Goal: Transaction & Acquisition: Book appointment/travel/reservation

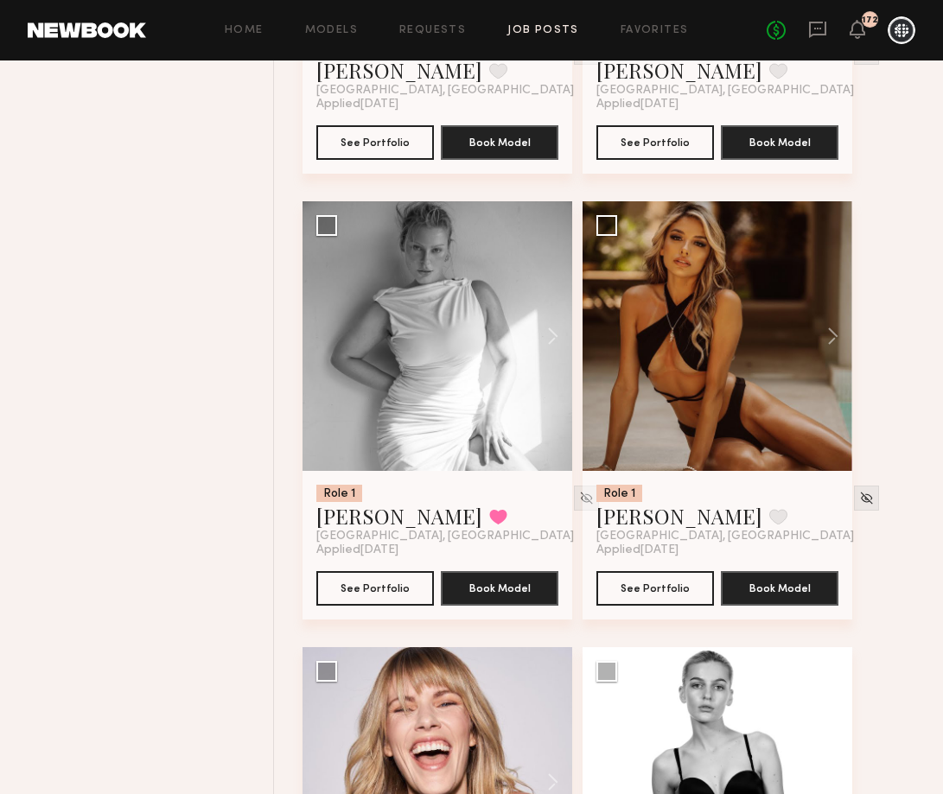
scroll to position [17946, 0]
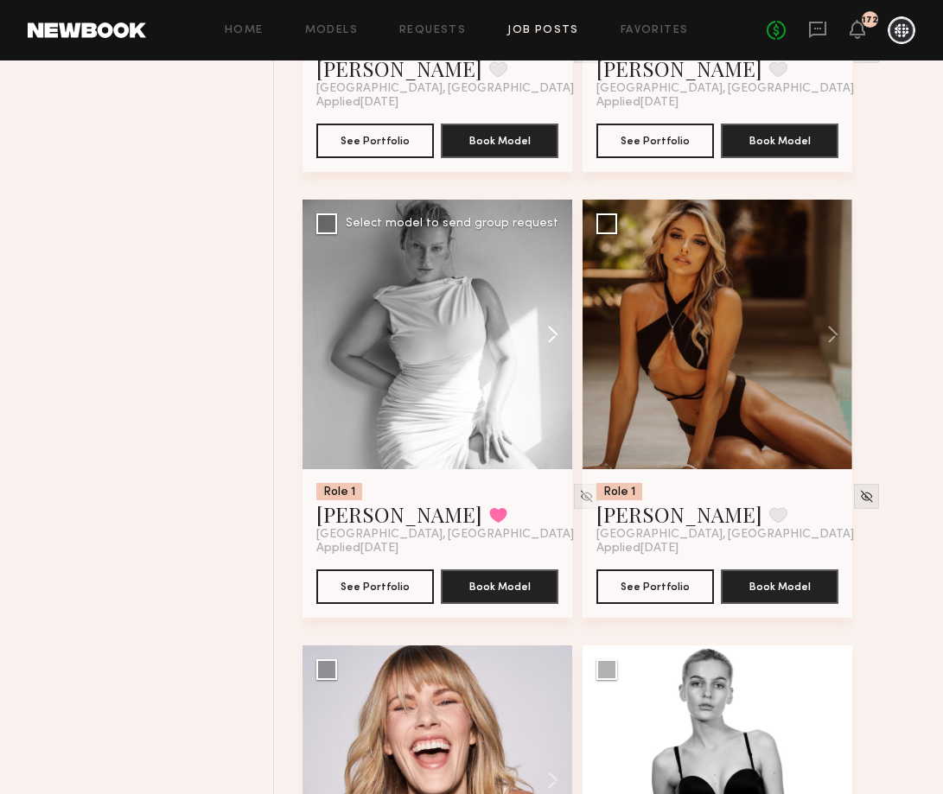
click at [548, 351] on button at bounding box center [544, 335] width 55 height 270
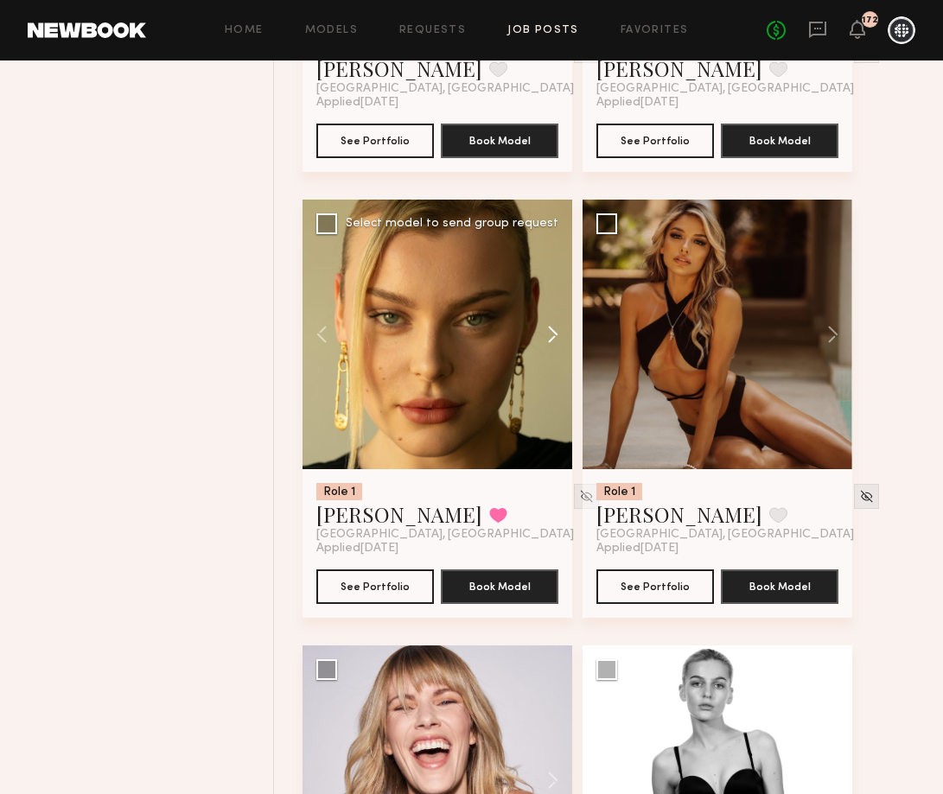
click at [548, 351] on button at bounding box center [544, 335] width 55 height 270
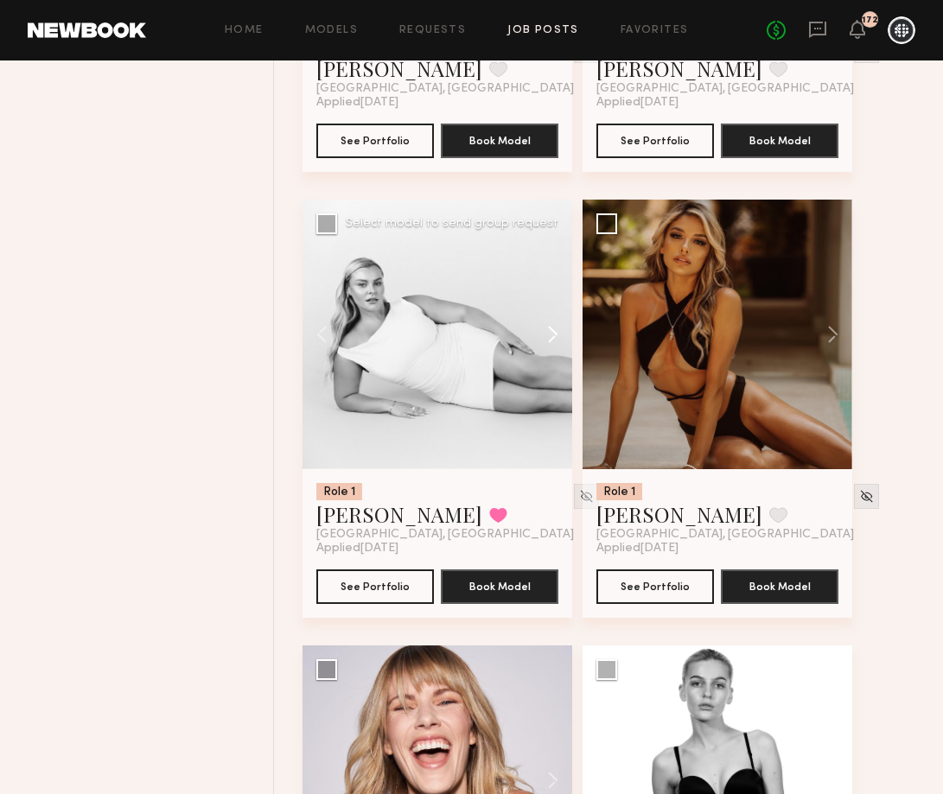
click at [548, 351] on button at bounding box center [544, 335] width 55 height 270
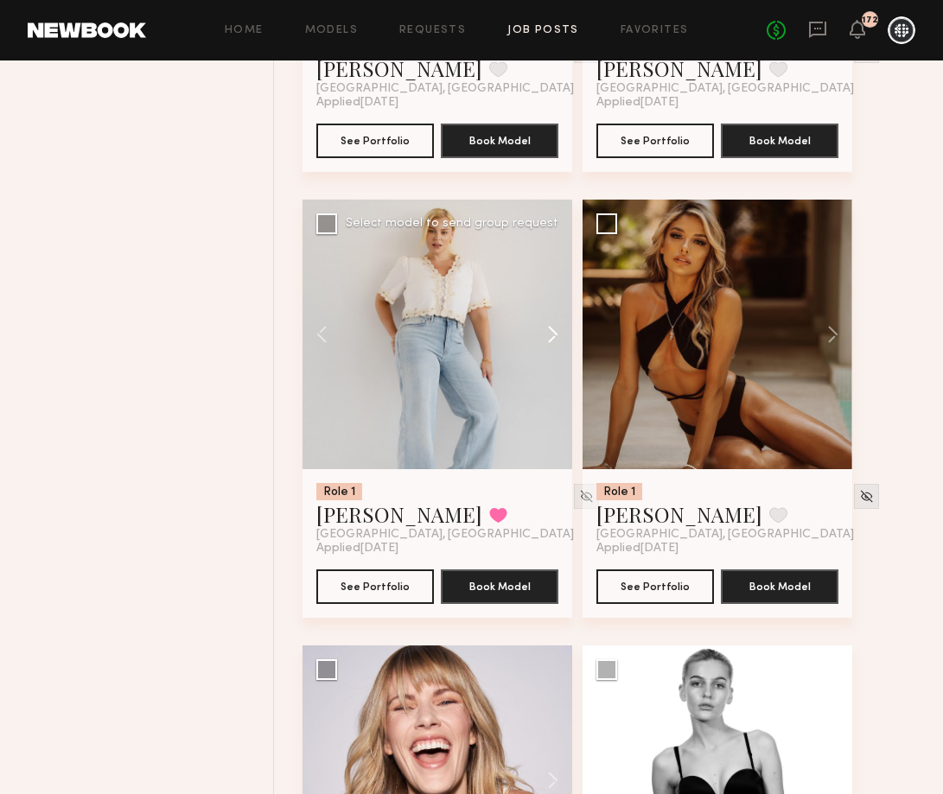
click at [548, 351] on button at bounding box center [544, 335] width 55 height 270
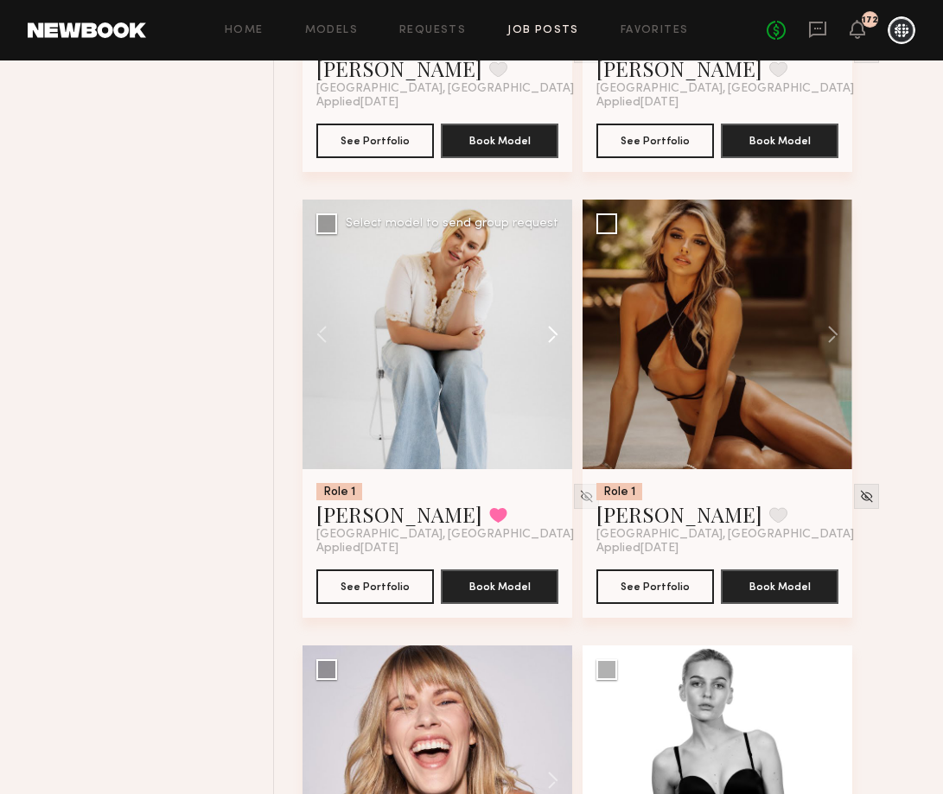
click at [548, 351] on button at bounding box center [544, 335] width 55 height 270
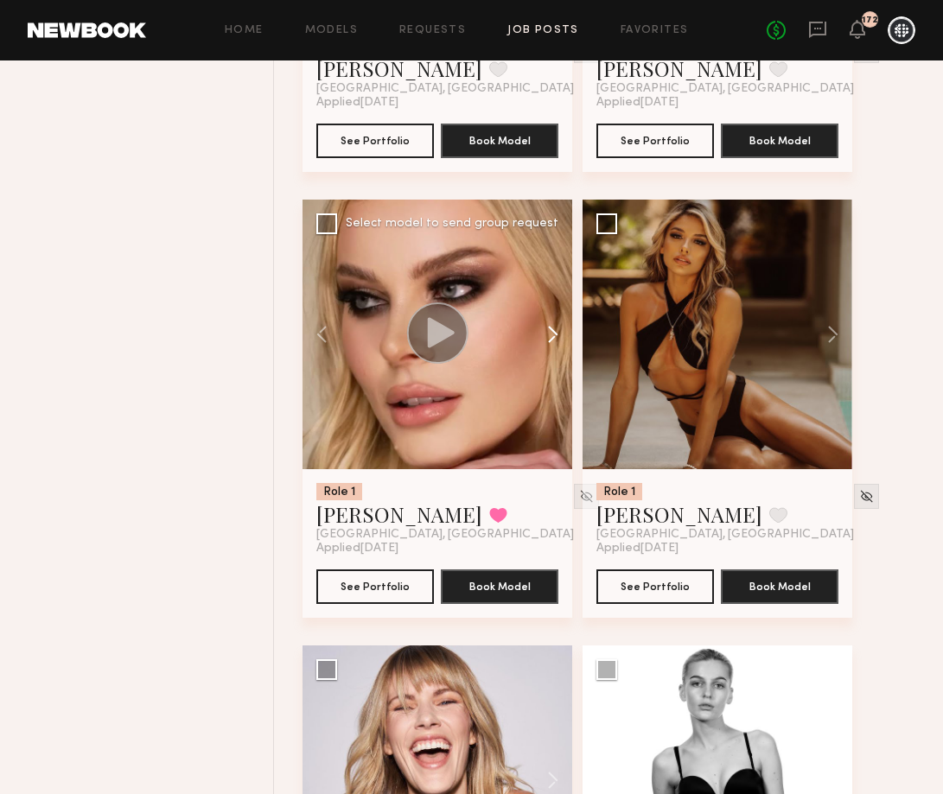
click at [548, 351] on button at bounding box center [544, 335] width 55 height 270
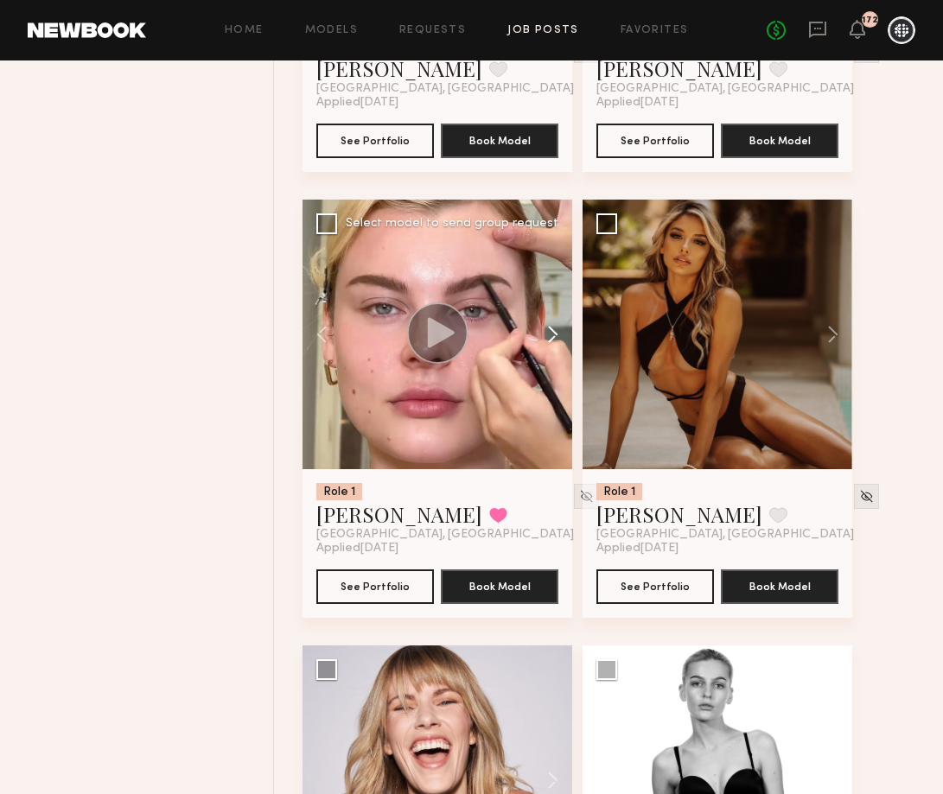
click at [548, 351] on button at bounding box center [544, 335] width 55 height 270
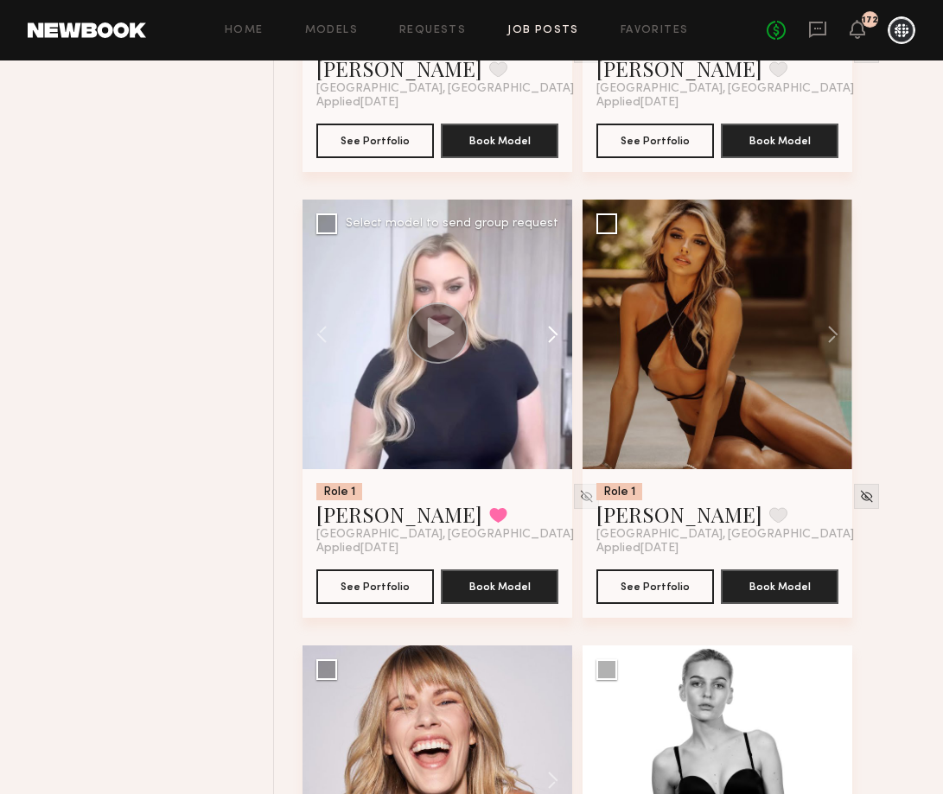
click at [548, 351] on button at bounding box center [544, 335] width 55 height 270
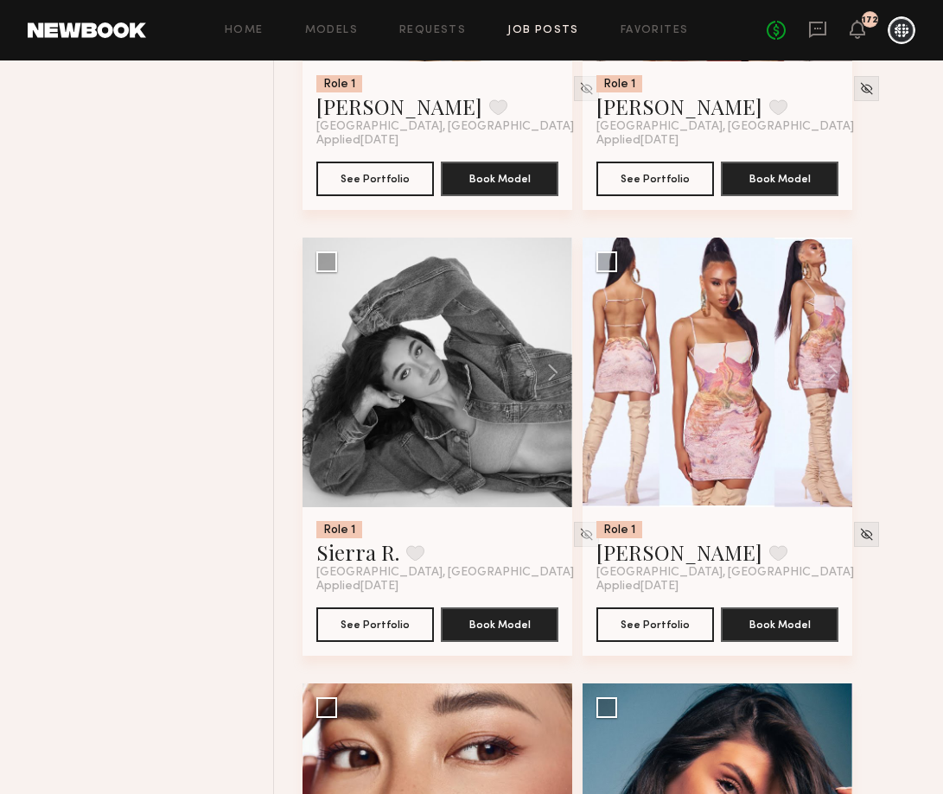
scroll to position [19247, 0]
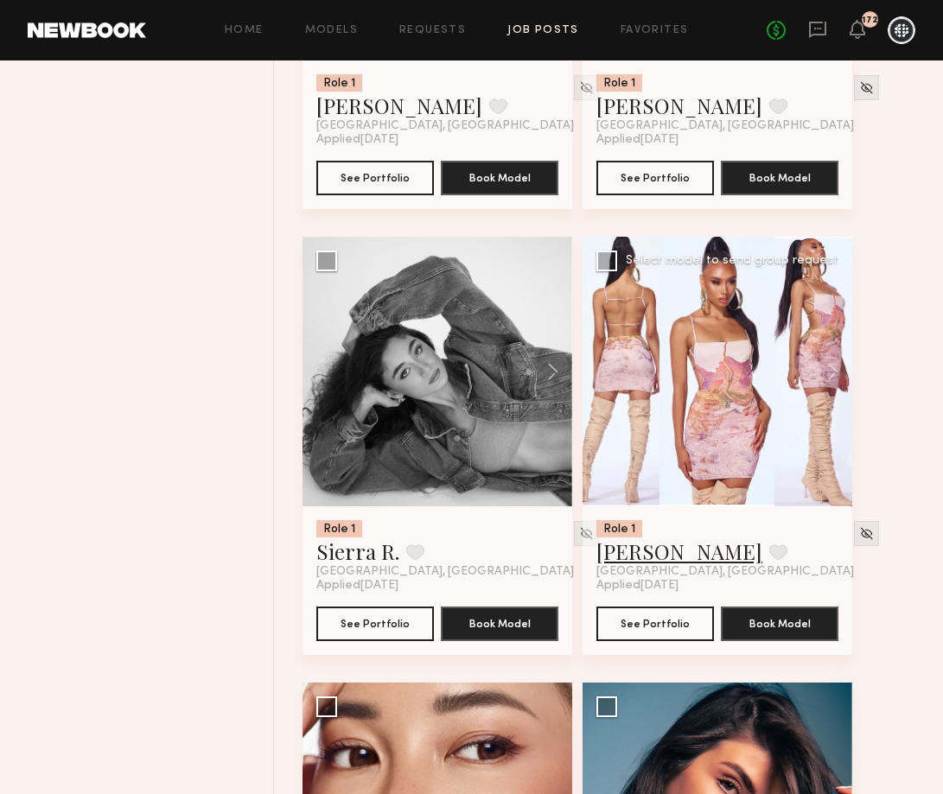
click at [648, 565] on link "Jasmine N." at bounding box center [679, 551] width 166 height 28
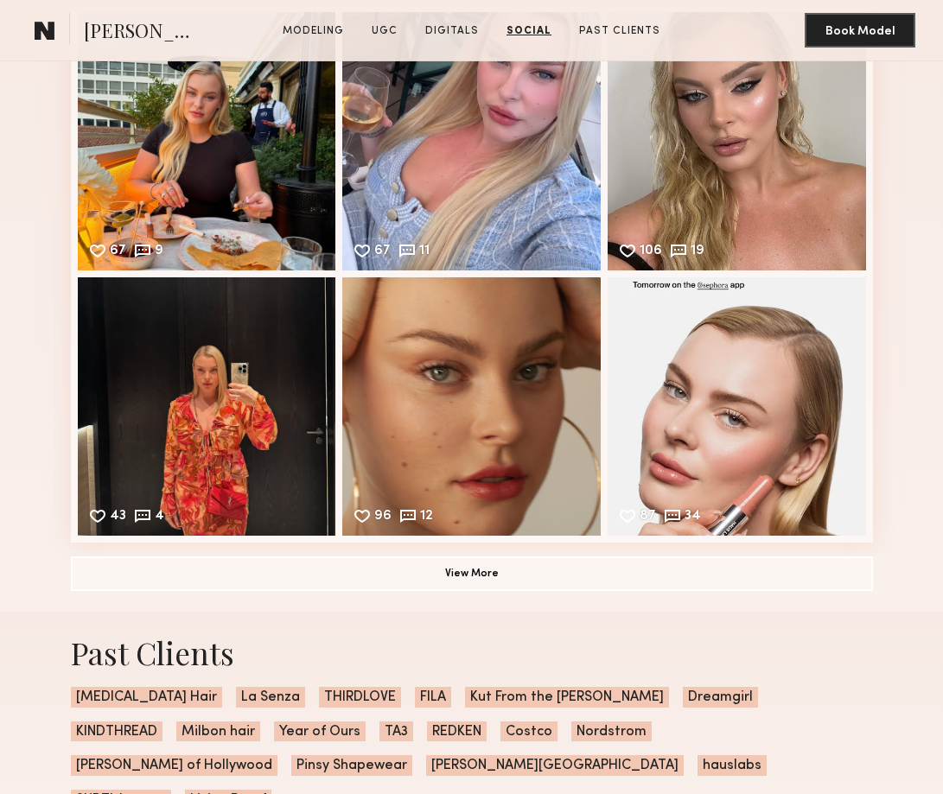
scroll to position [3017, 0]
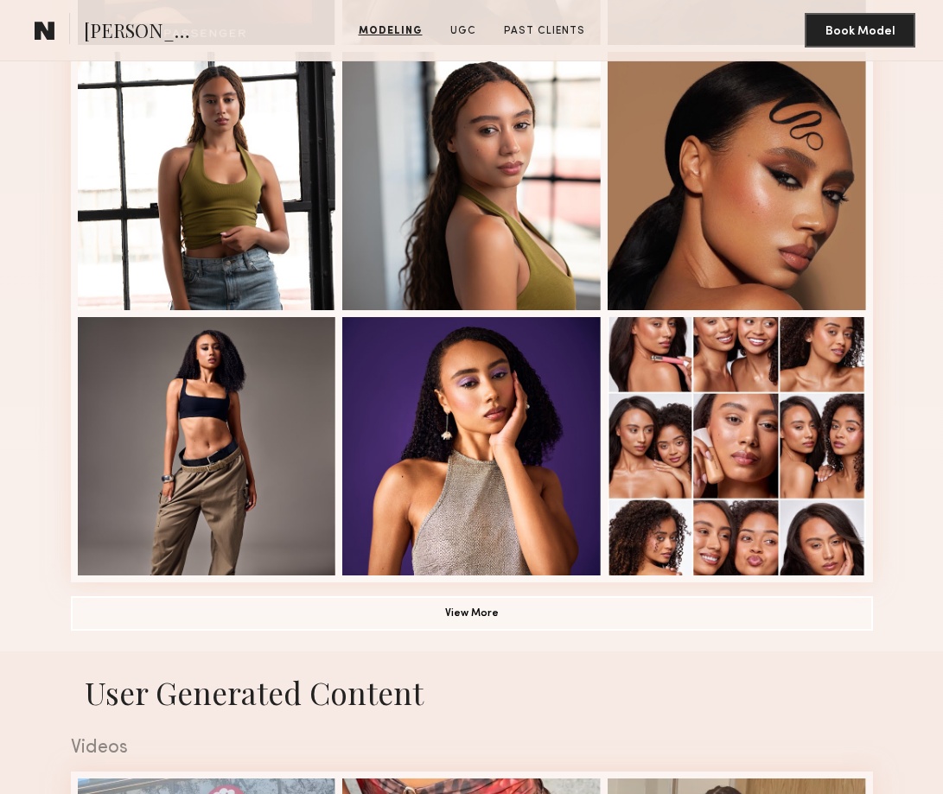
scroll to position [945, 0]
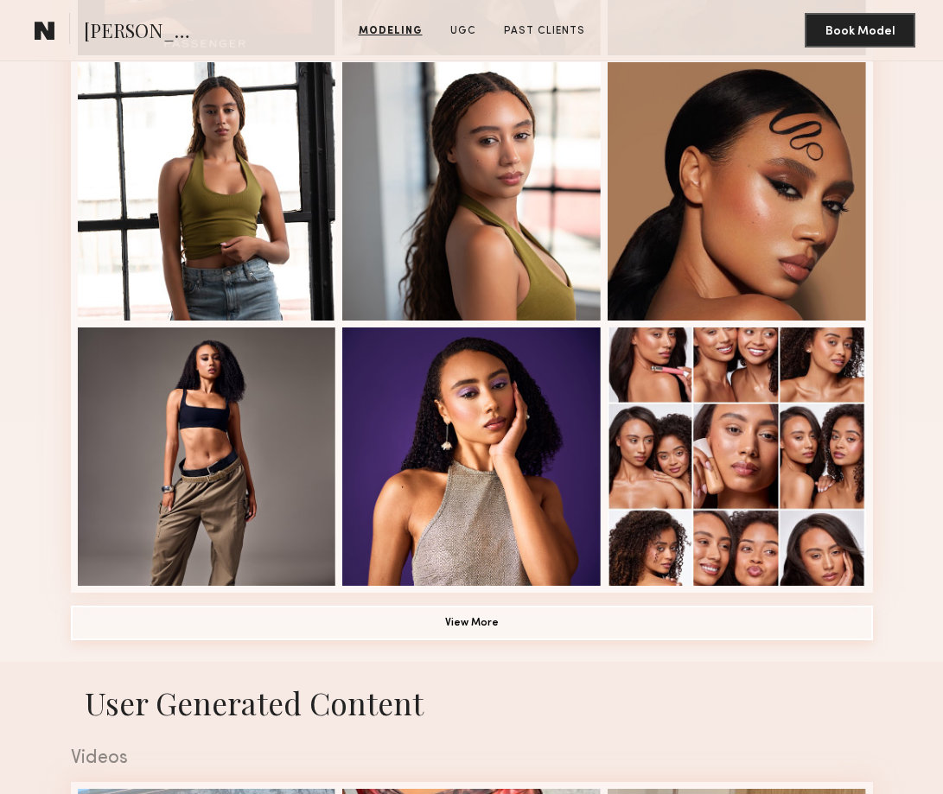
click at [458, 632] on button "View More" at bounding box center [472, 623] width 802 height 35
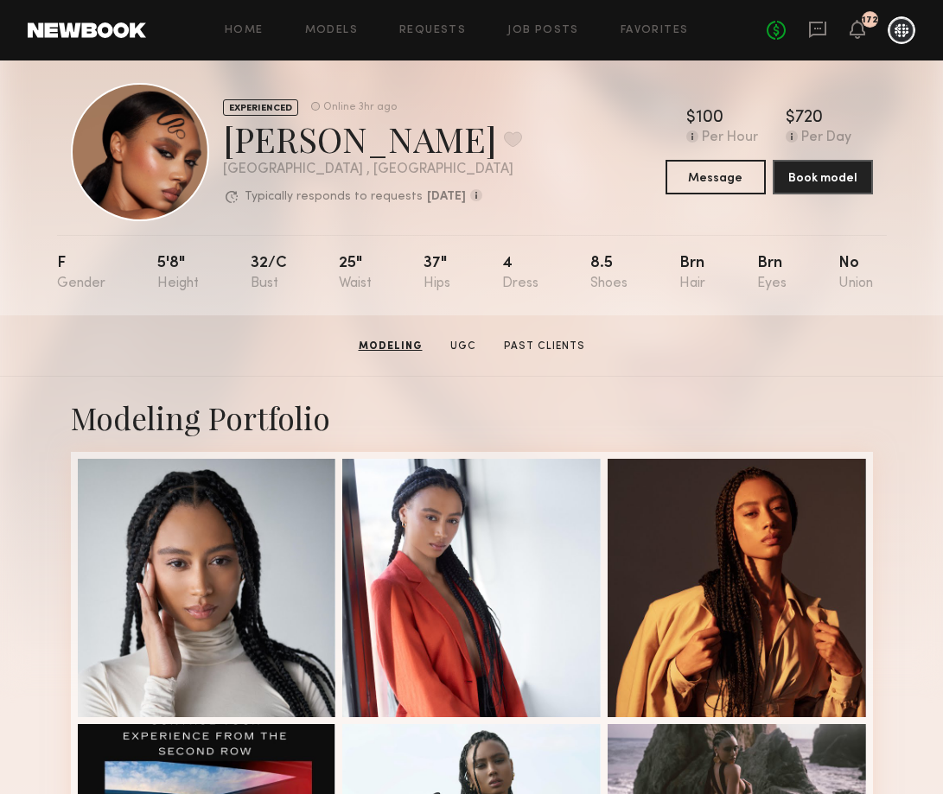
scroll to position [0, 0]
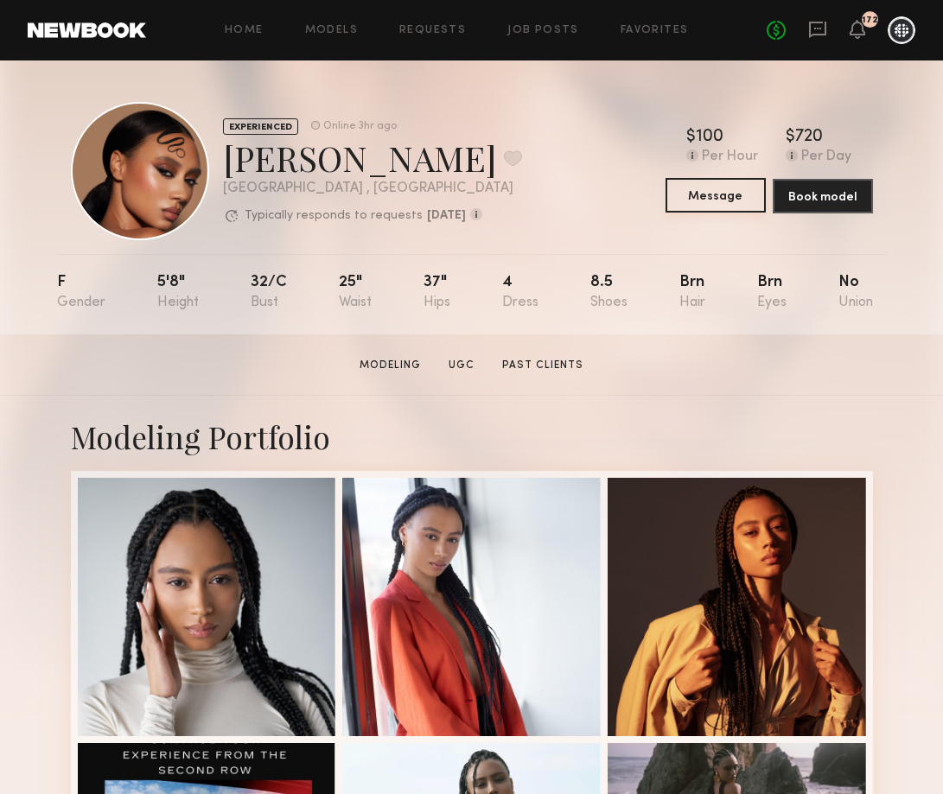
click at [726, 204] on button "Message" at bounding box center [715, 195] width 100 height 35
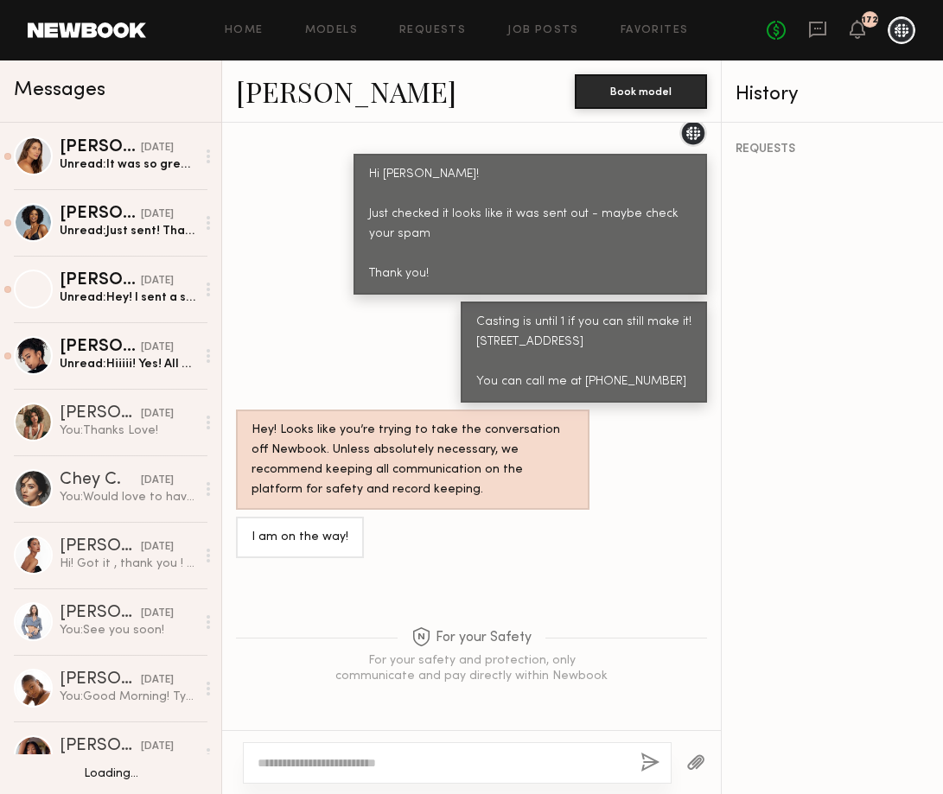
scroll to position [1717, 0]
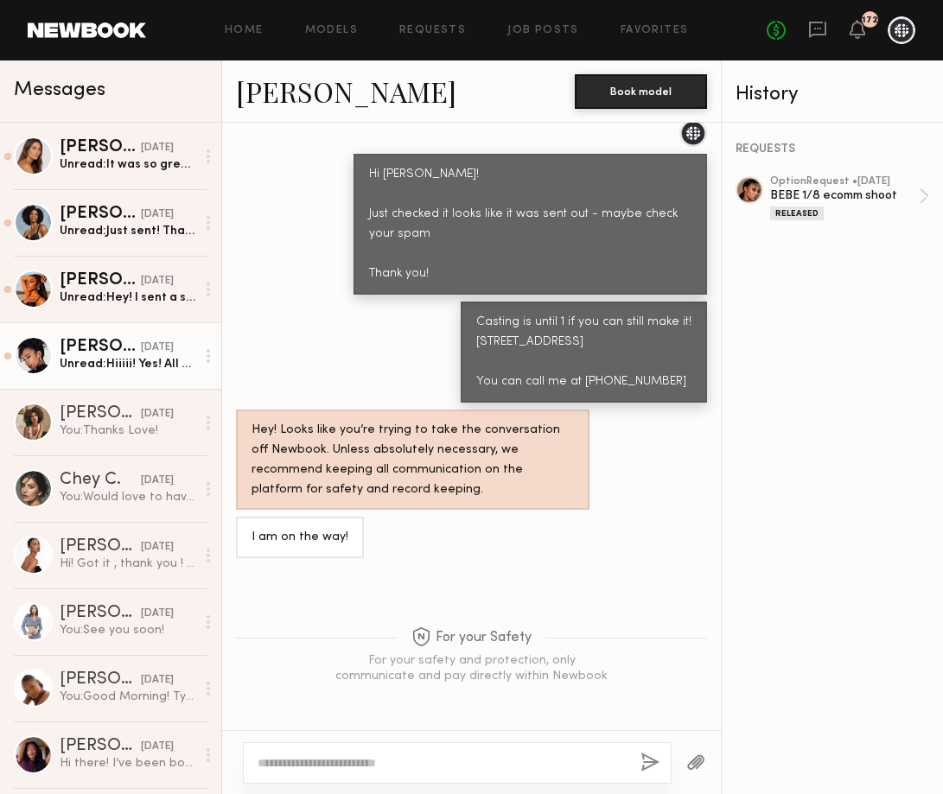
click at [109, 356] on div "Unread: Hiiiii! Yes! All dates I’m avail ☺️🩷✨" at bounding box center [128, 364] width 136 height 16
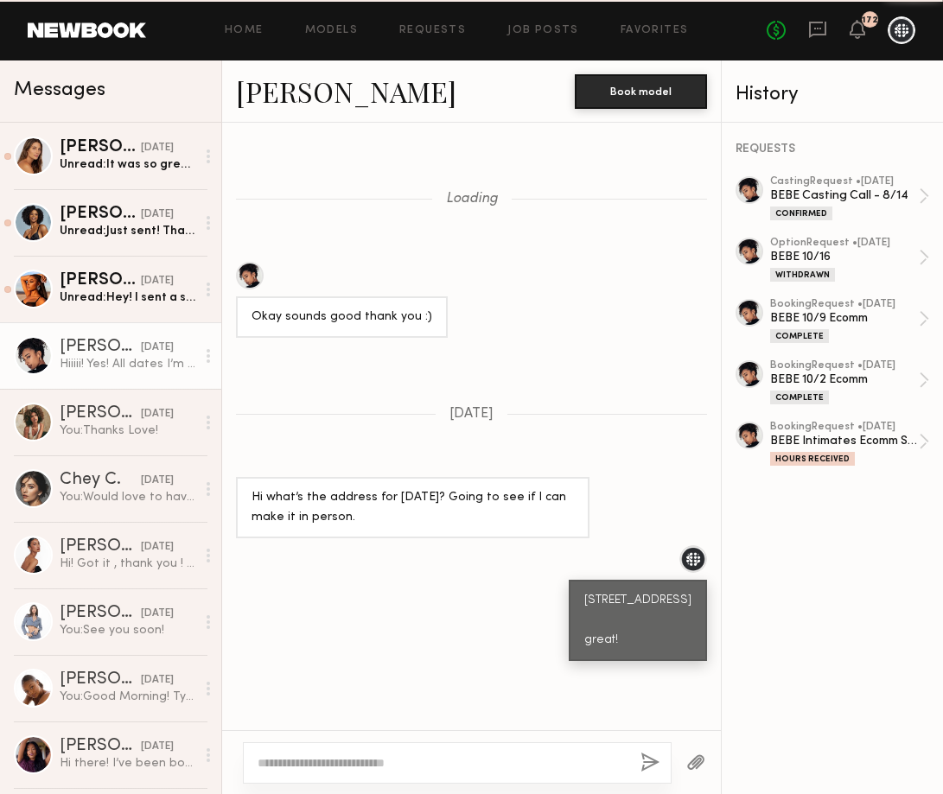
scroll to position [1045, 0]
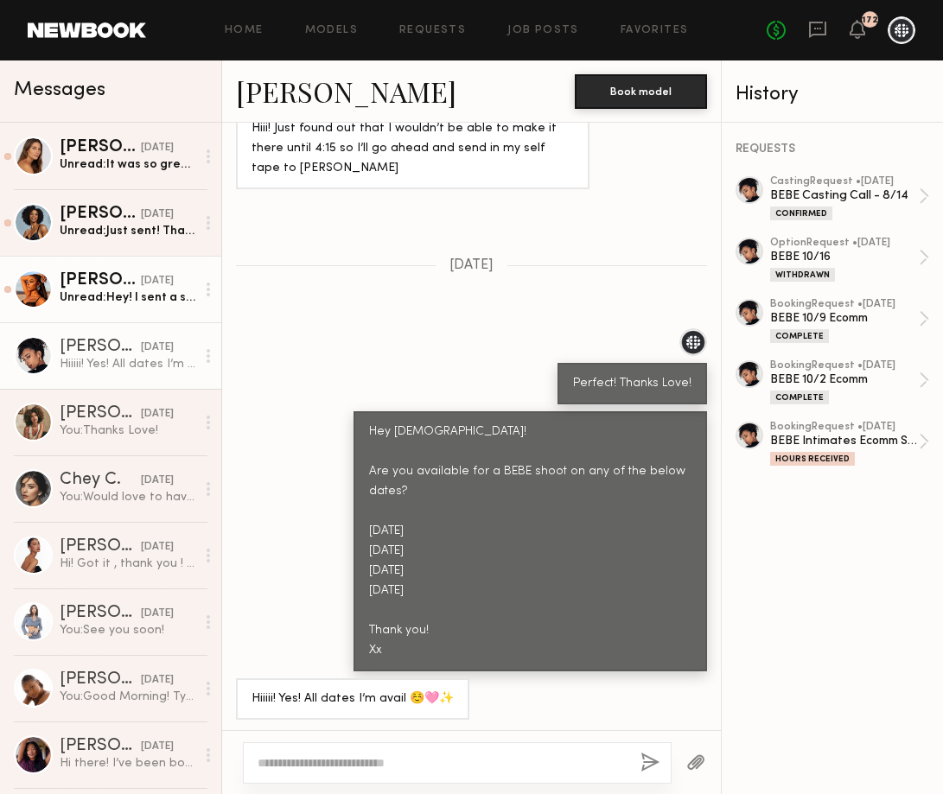
click at [118, 308] on link "Ravyn L. yesterday Unread: Hey! I sent a self tape walking video. It looks blur…" at bounding box center [110, 289] width 221 height 67
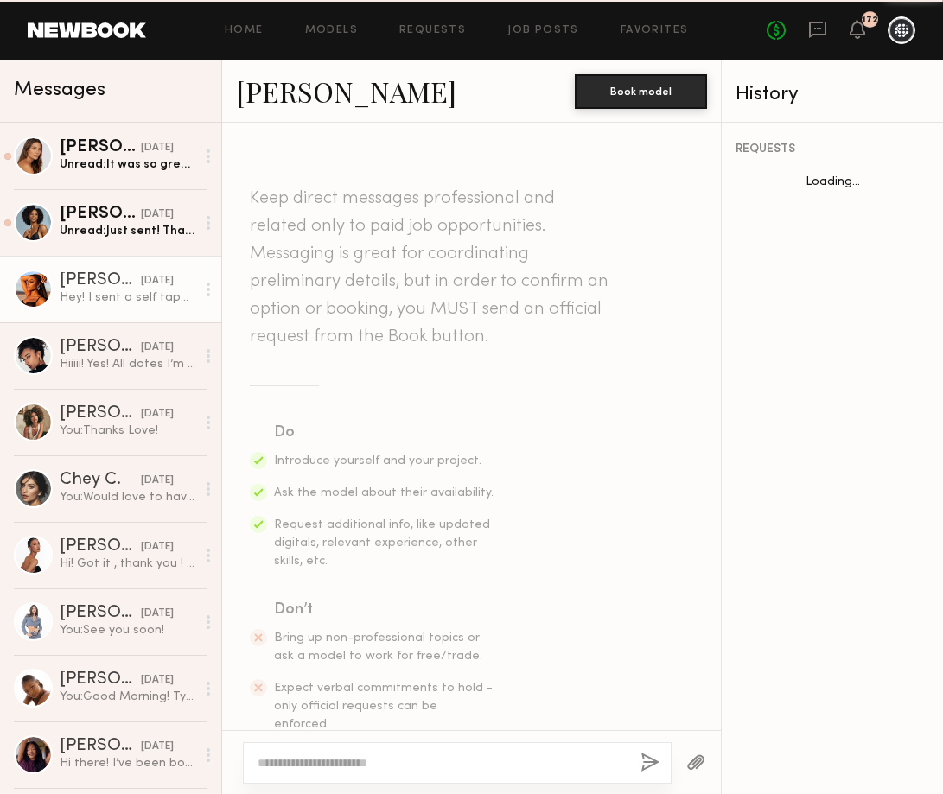
scroll to position [911, 0]
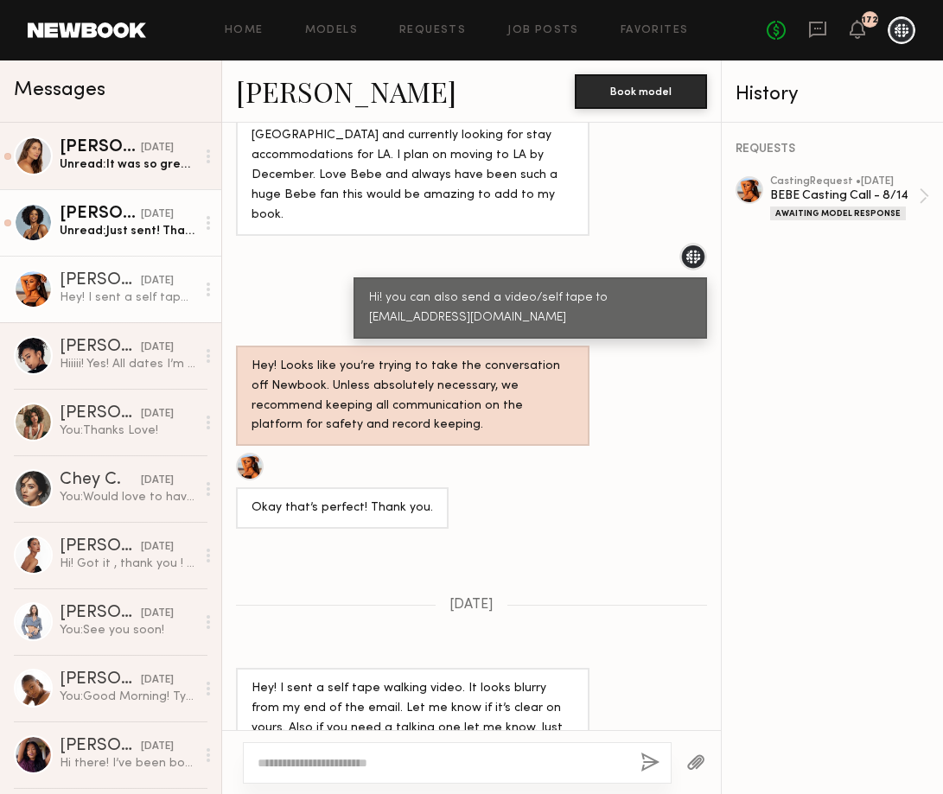
click at [127, 249] on link "Alyssa A. yesterday Unread: Just sent! Thank you, Alyssa" at bounding box center [110, 222] width 221 height 67
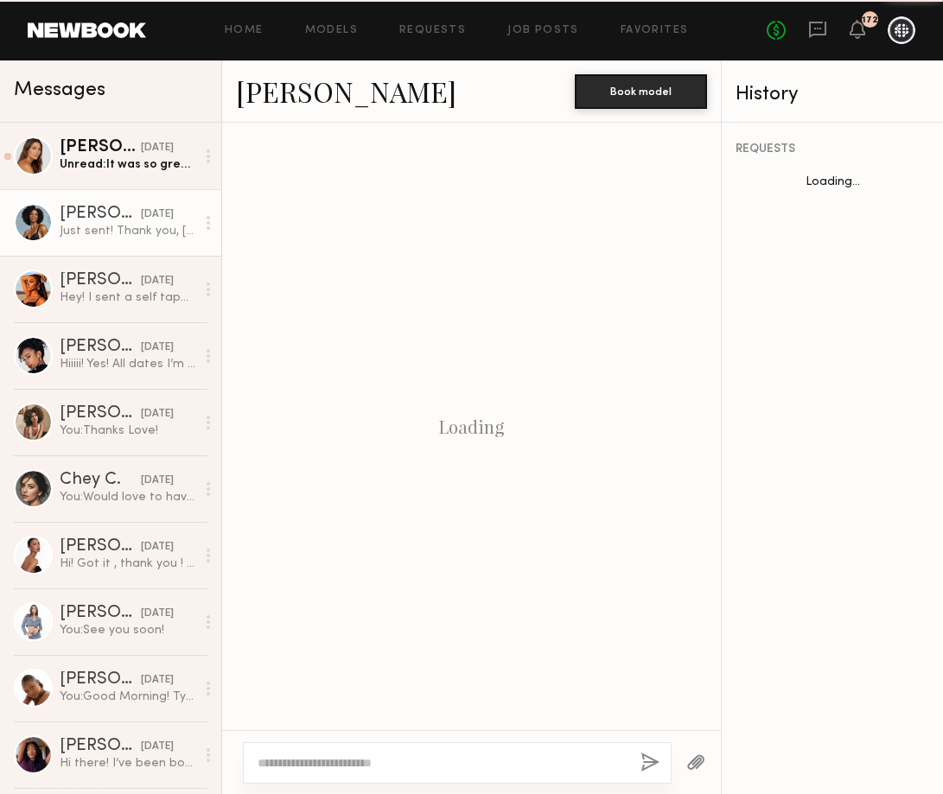
scroll to position [1732, 0]
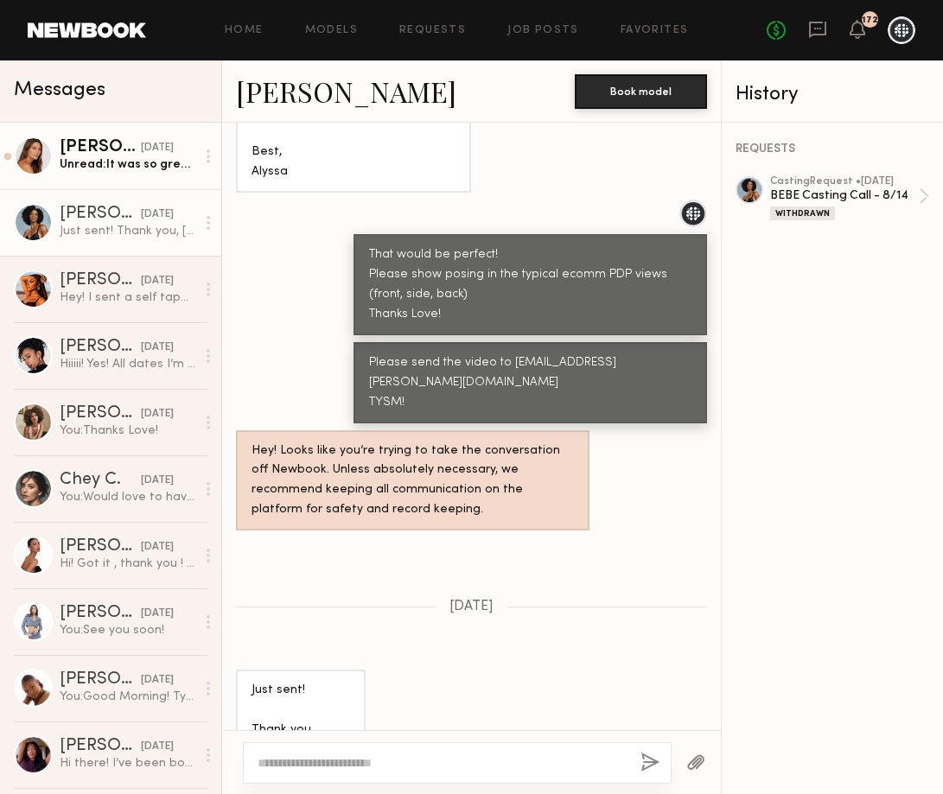
click at [116, 156] on div "Unread: It was so great meeting you guys yesterday, thank you so much for havin…" at bounding box center [128, 164] width 136 height 16
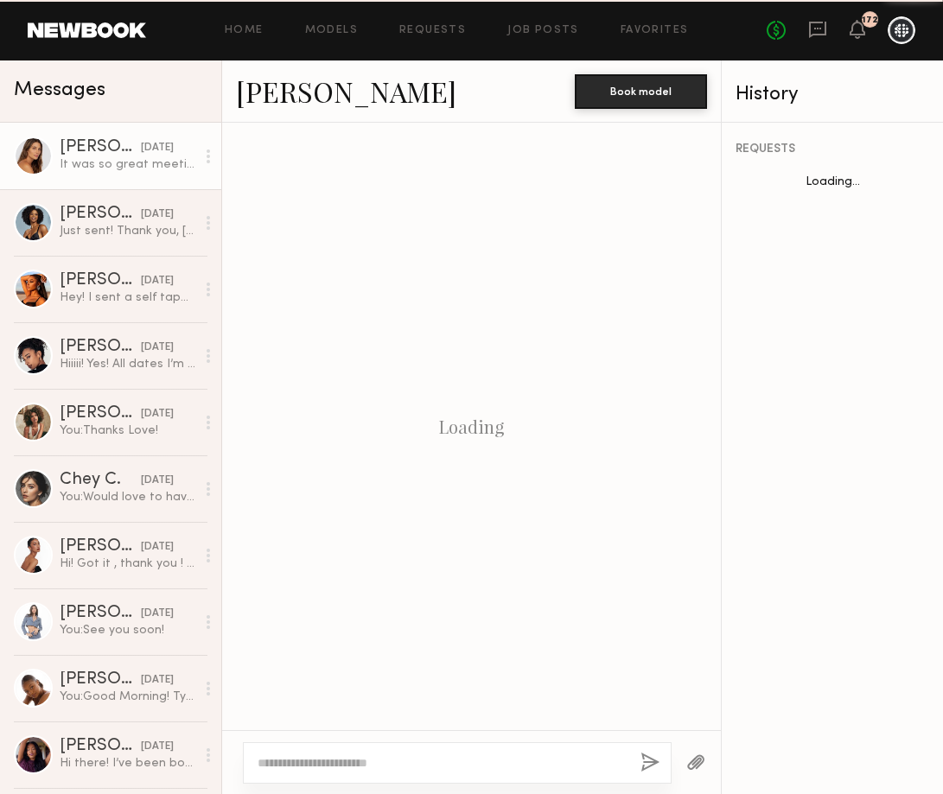
scroll to position [800, 0]
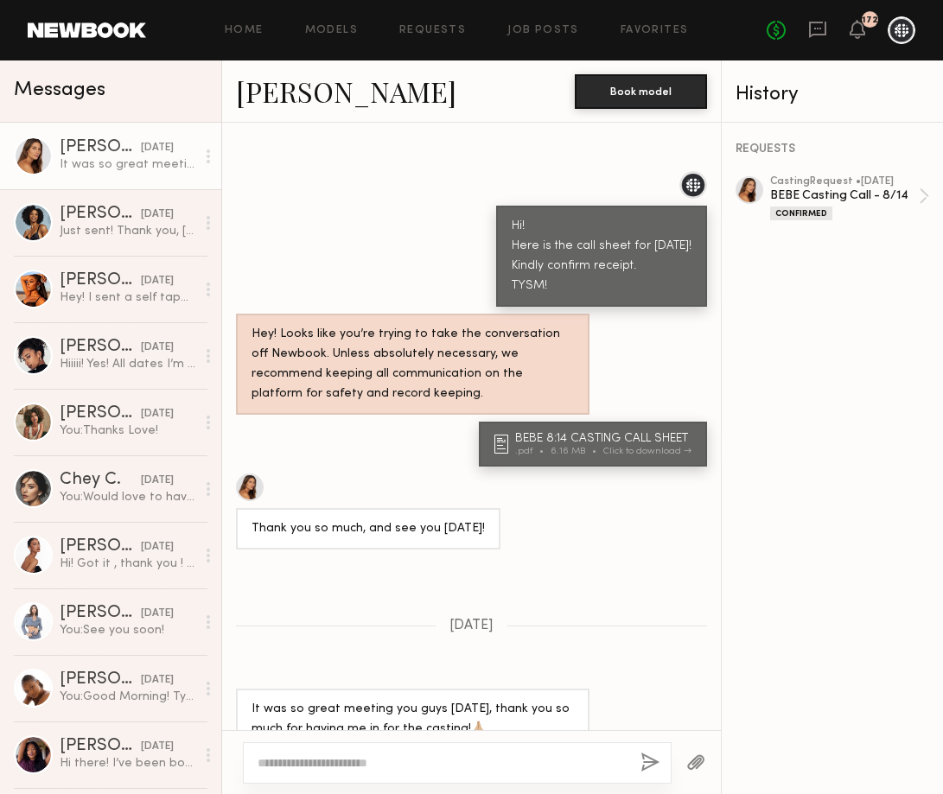
click at [249, 473] on div at bounding box center [250, 487] width 28 height 28
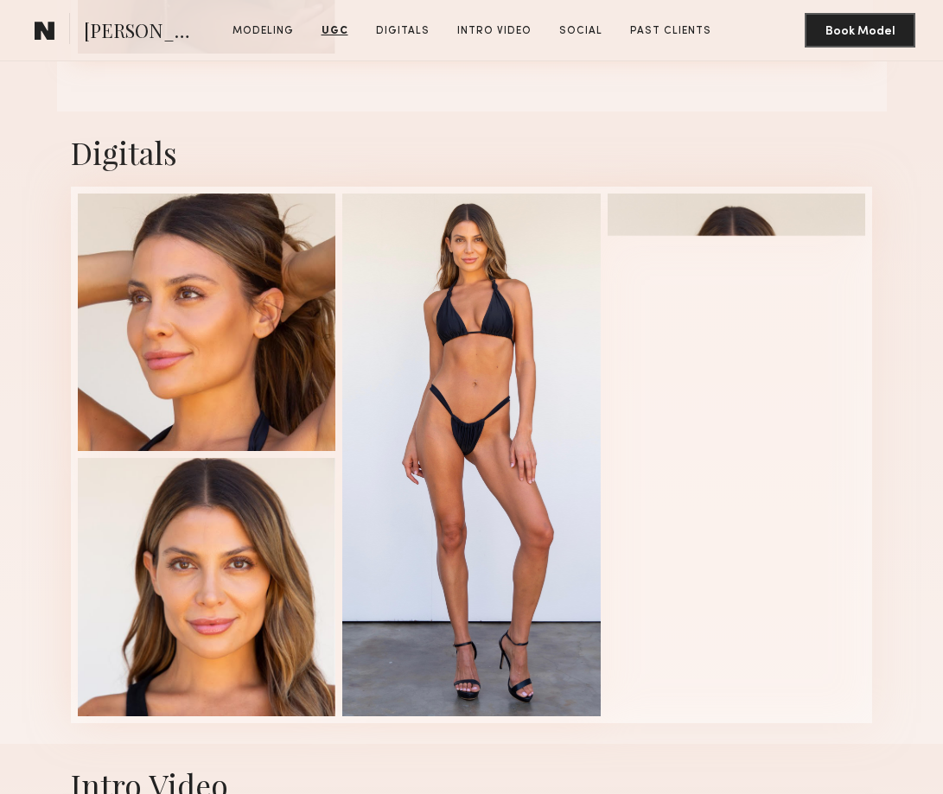
scroll to position [2531, 0]
